Goal: Task Accomplishment & Management: Manage account settings

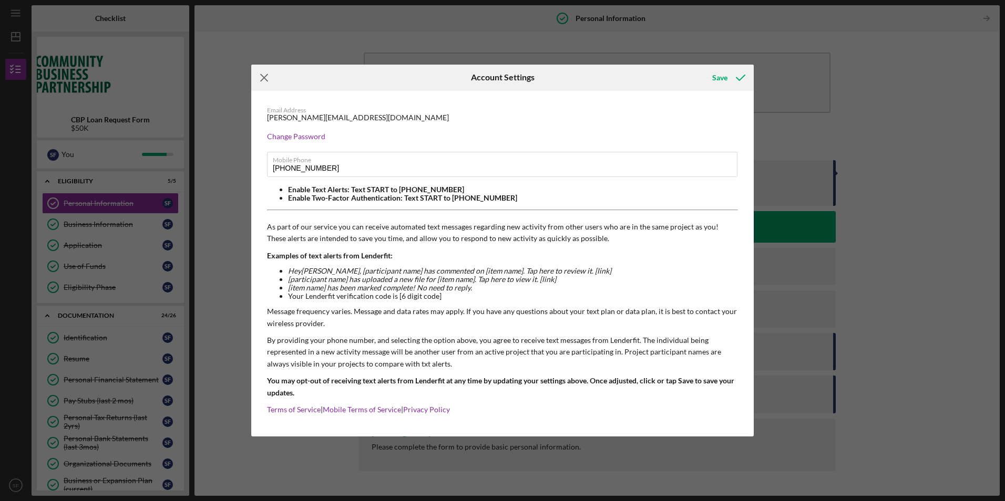
click at [268, 80] on icon "Icon/Menu Close" at bounding box center [264, 78] width 26 height 26
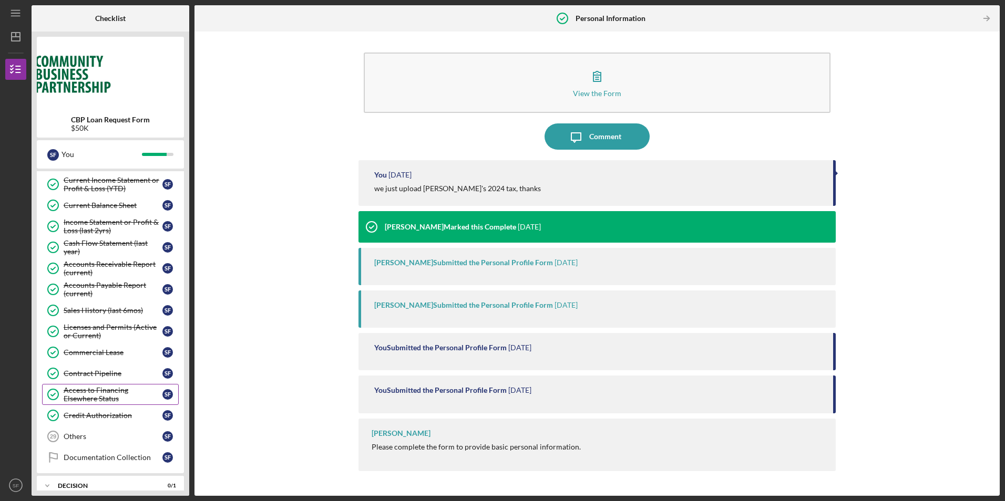
scroll to position [465, 0]
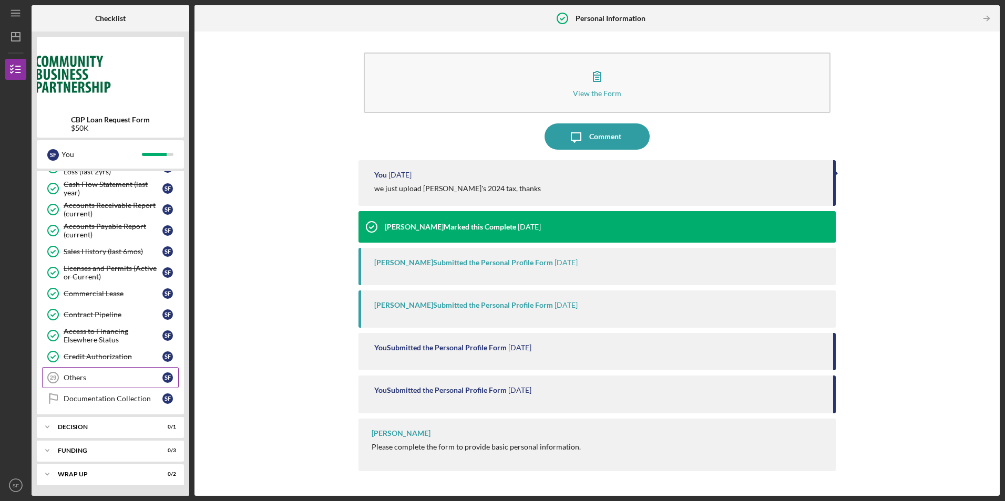
click at [95, 382] on div "Others" at bounding box center [113, 378] width 99 height 8
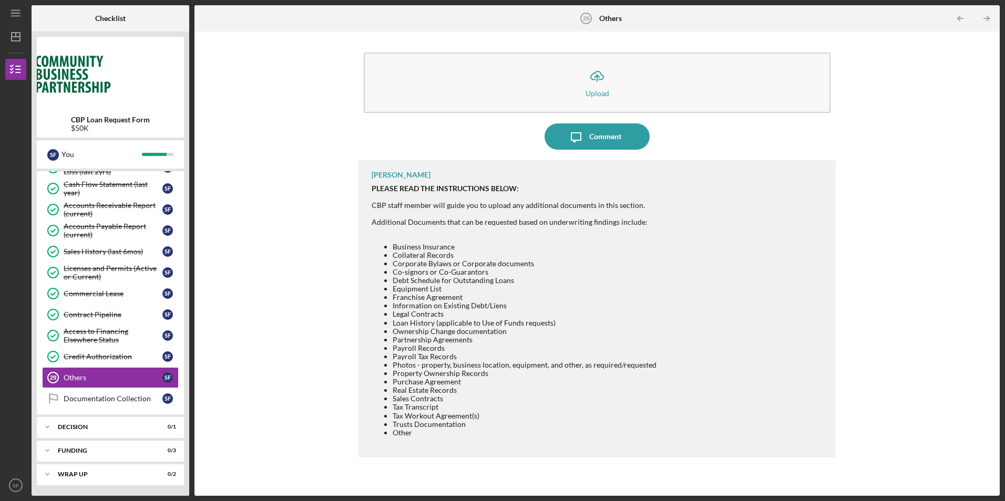
click at [287, 240] on div "Icon/Upload Upload Icon/Message Comment [PERSON_NAME] PLEASE READ THE INSTRUCTI…" at bounding box center [597, 264] width 795 height 454
